Goal: Book appointment/travel/reservation

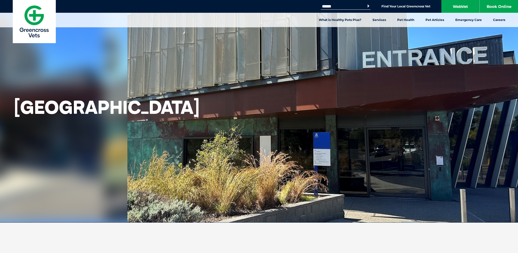
scroll to position [229, 0]
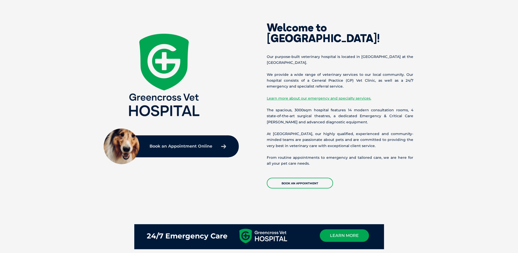
click at [205, 143] on link "Book an Appointment Online" at bounding box center [188, 145] width 82 height 9
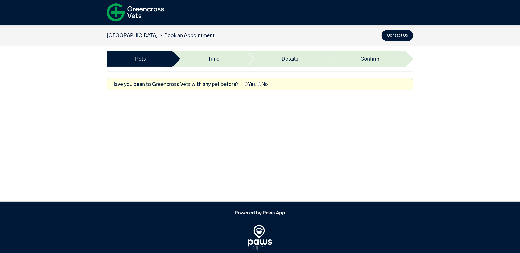
click at [286, 128] on article "[GEOGRAPHIC_DATA] Book an Appointment Contact Us Pets Time Details Deposit Conf…" at bounding box center [260, 113] width 520 height 177
click at [113, 112] on article "[GEOGRAPHIC_DATA] Book an Appointment Contact Us Pets Time Details Deposit Conf…" at bounding box center [260, 113] width 520 height 177
